Goal: Use online tool/utility: Utilize a website feature to perform a specific function

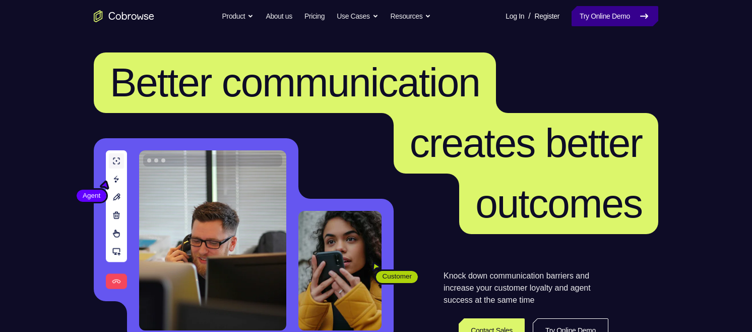
click at [616, 17] on link "Try Online Demo" at bounding box center [615, 16] width 87 height 20
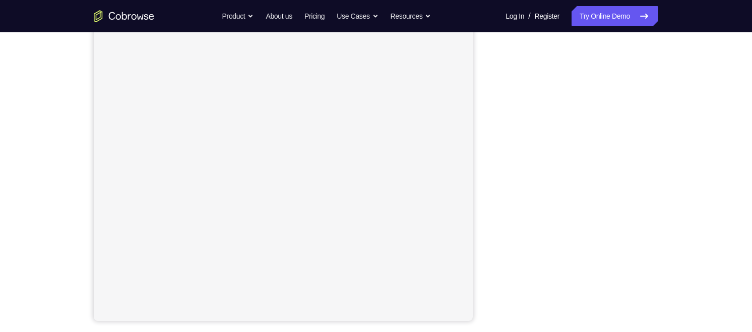
scroll to position [148, 0]
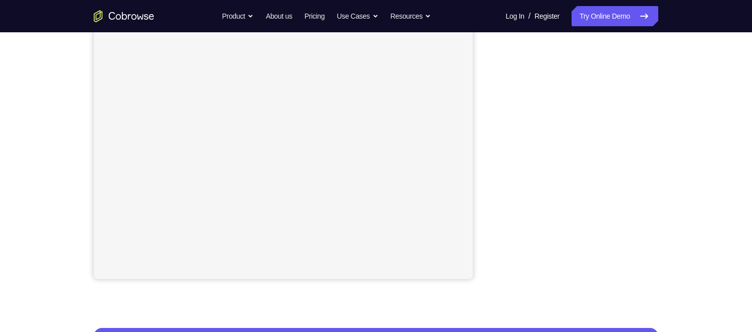
scroll to position [135, 0]
